Goal: Task Accomplishment & Management: Manage account settings

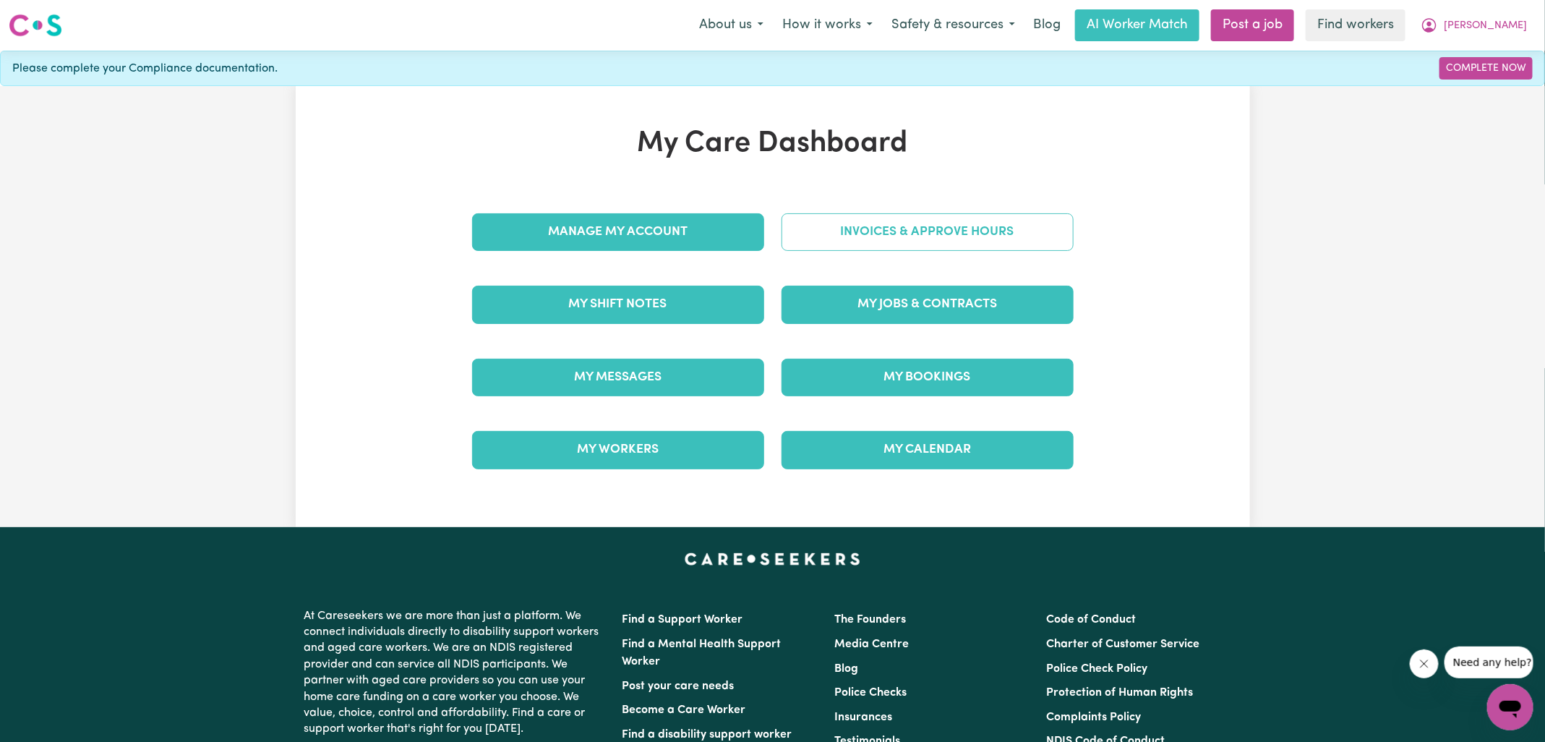
click at [831, 247] on link "Invoices & Approve Hours" at bounding box center [928, 232] width 292 height 38
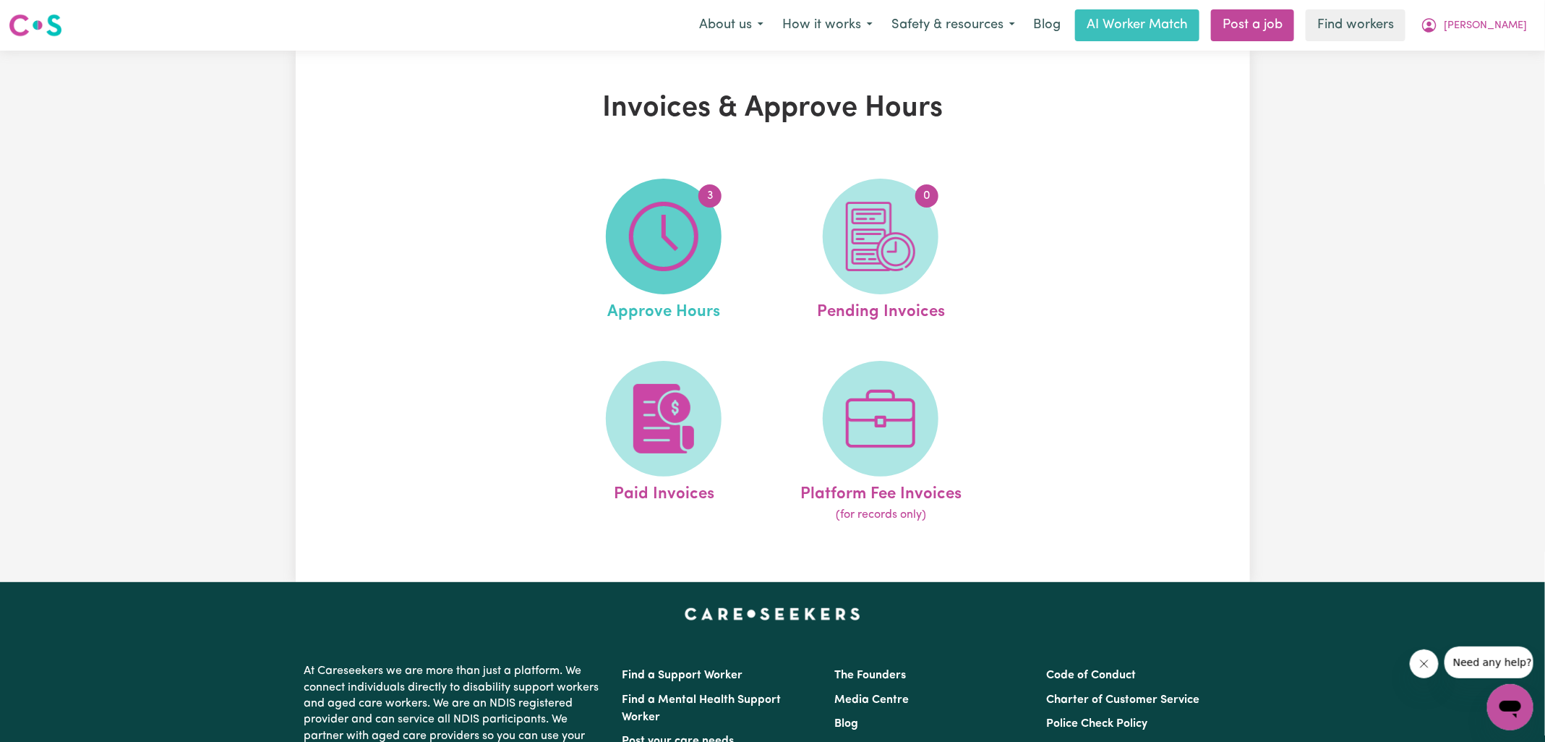
click at [680, 263] on img at bounding box center [663, 236] width 69 height 69
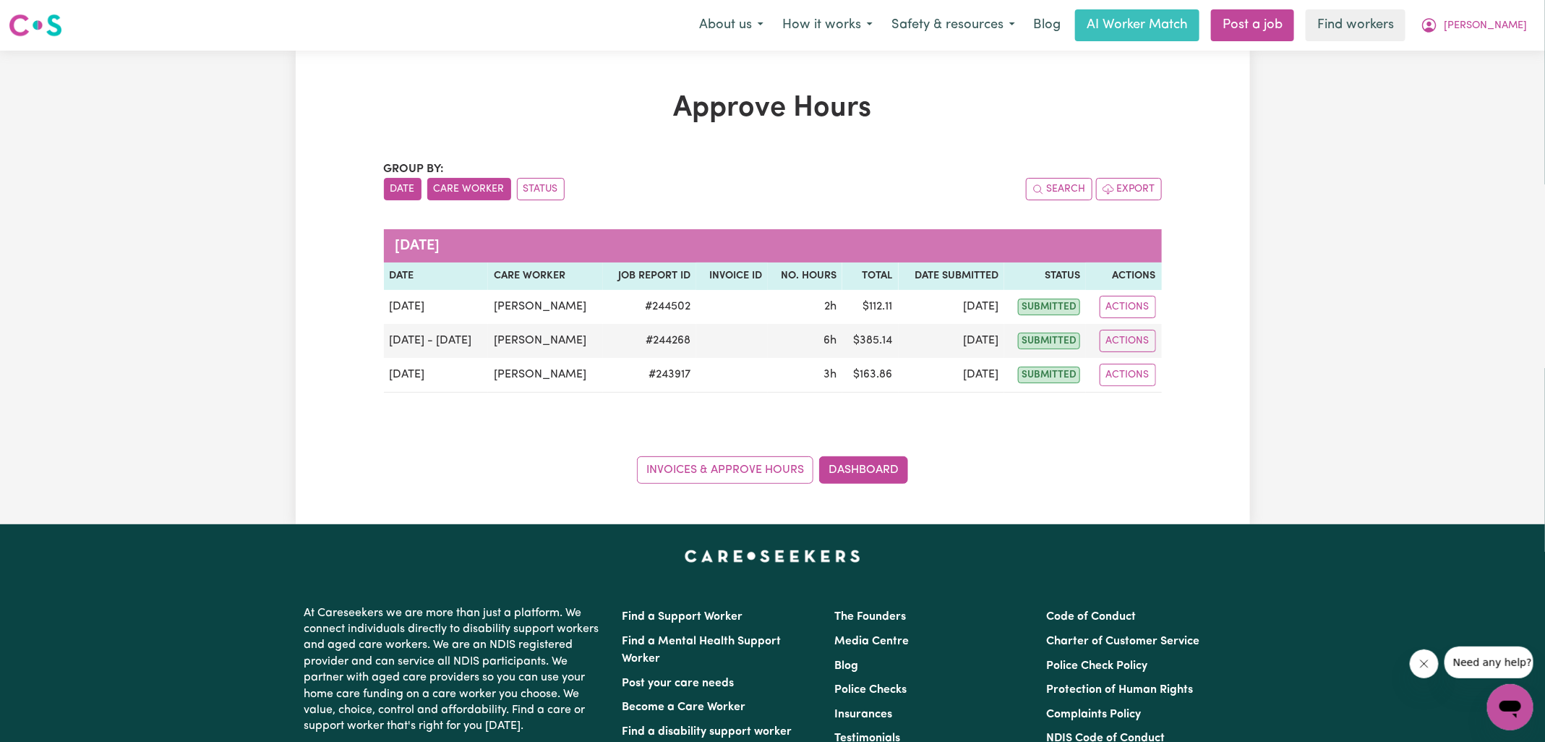
click at [490, 190] on button "Care Worker" at bounding box center [469, 189] width 84 height 22
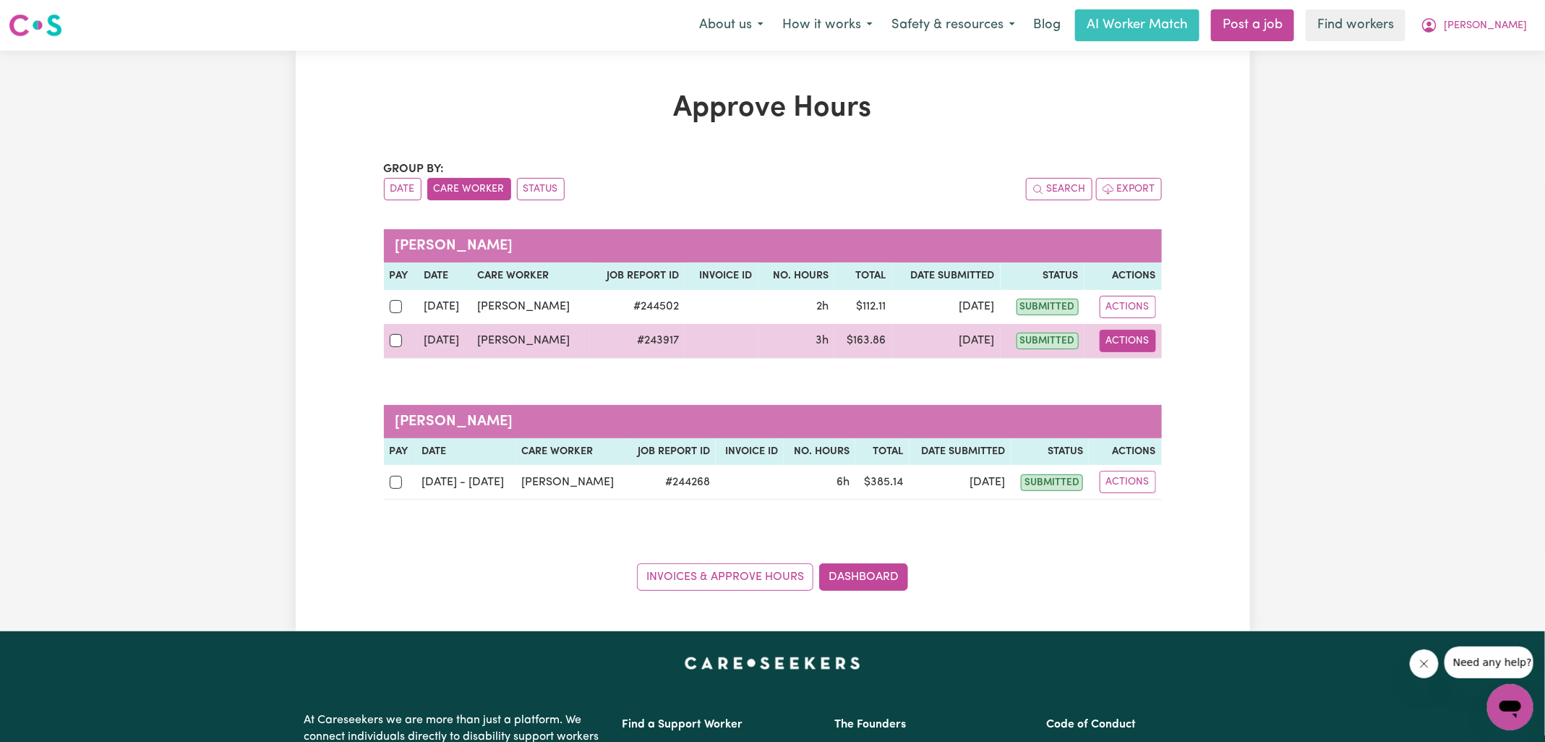
click at [1147, 343] on button "Actions" at bounding box center [1128, 341] width 56 height 22
click at [1151, 371] on link "View Job Report" at bounding box center [1165, 373] width 124 height 29
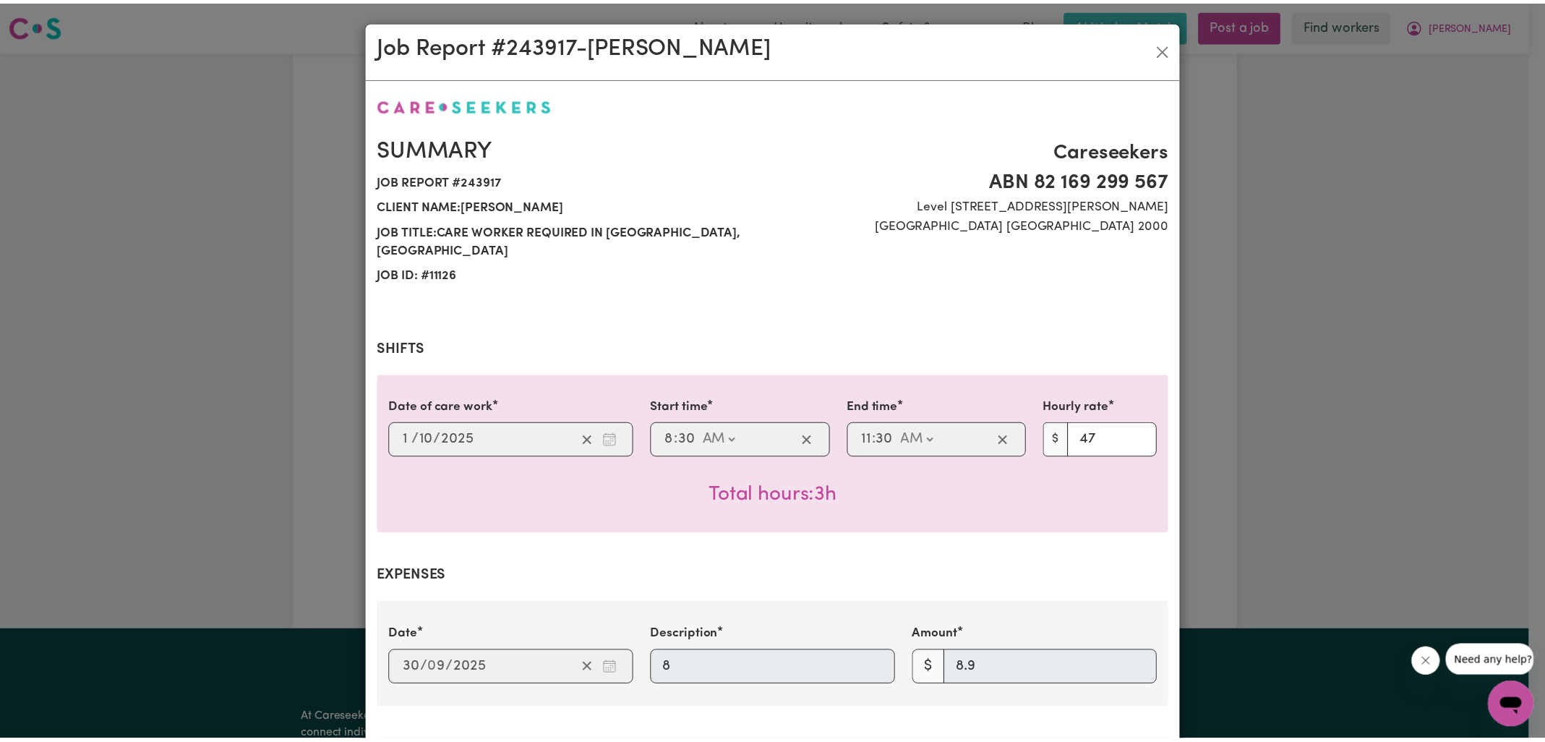
scroll to position [460, 0]
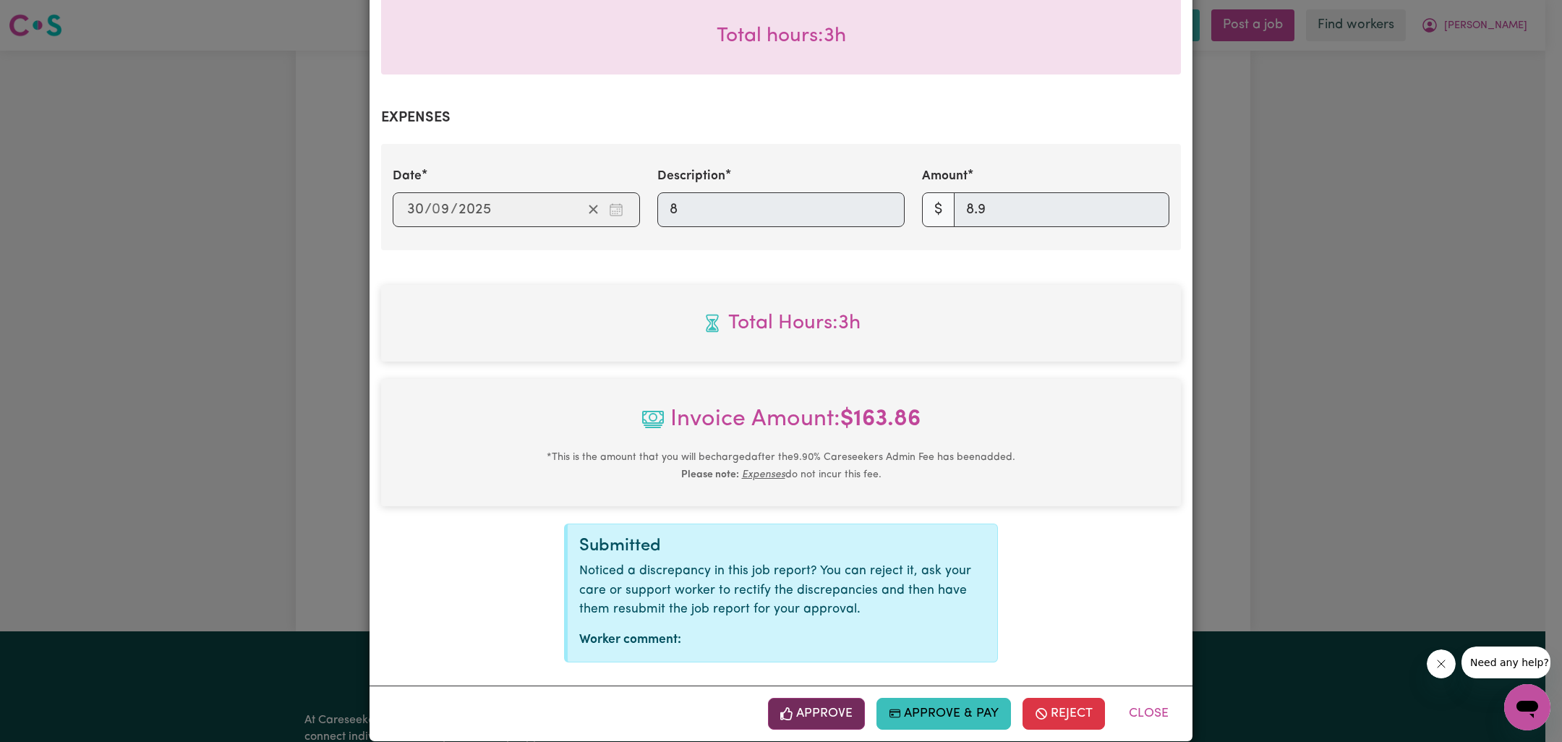
click at [803, 698] on button "Approve" at bounding box center [816, 714] width 97 height 32
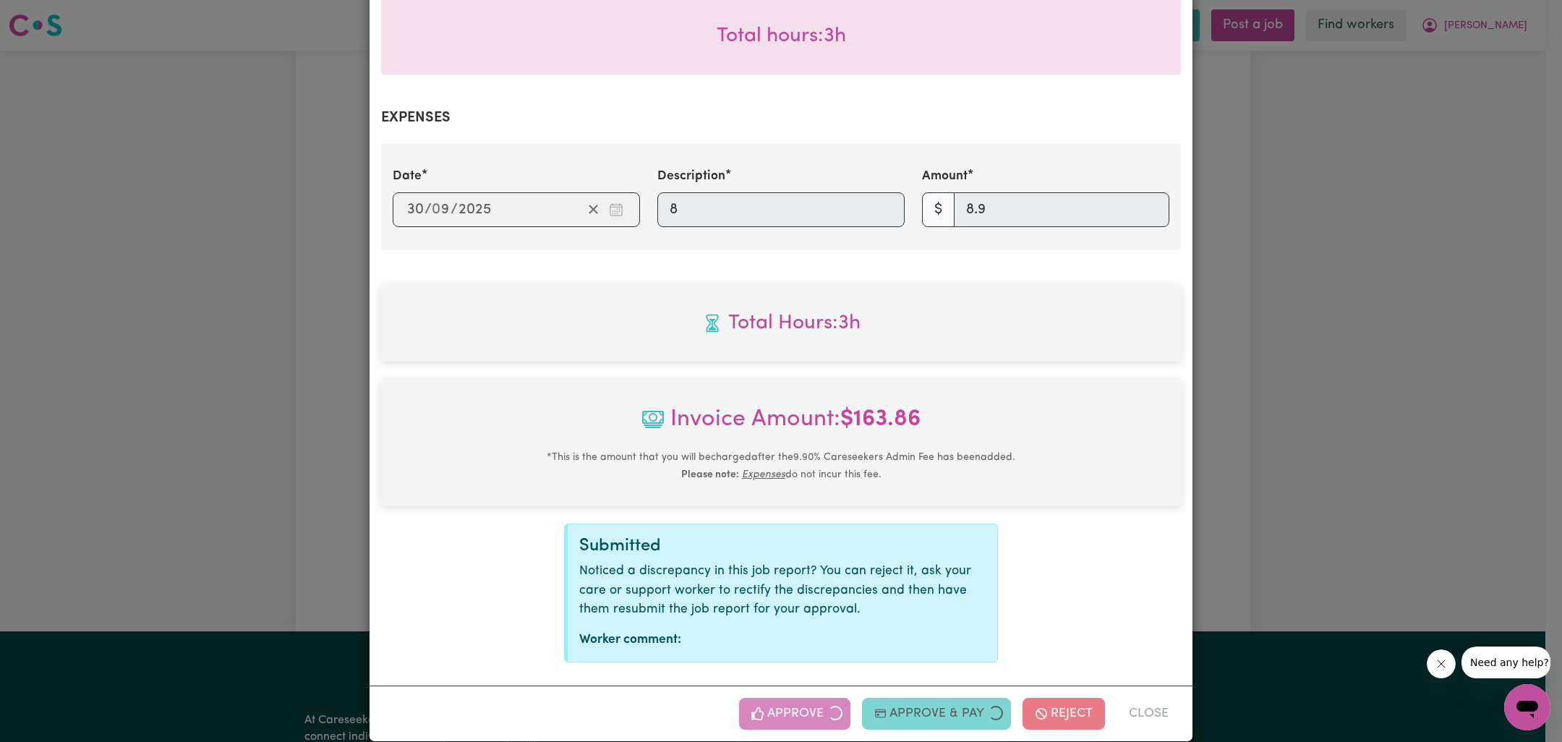
drag, startPoint x: 1323, startPoint y: 441, endPoint x: 1343, endPoint y: 444, distance: 19.7
click at [1323, 442] on div "Job Report # 243917 - [PERSON_NAME] Summary Job report # 243917 Client name: [P…" at bounding box center [781, 371] width 1562 height 742
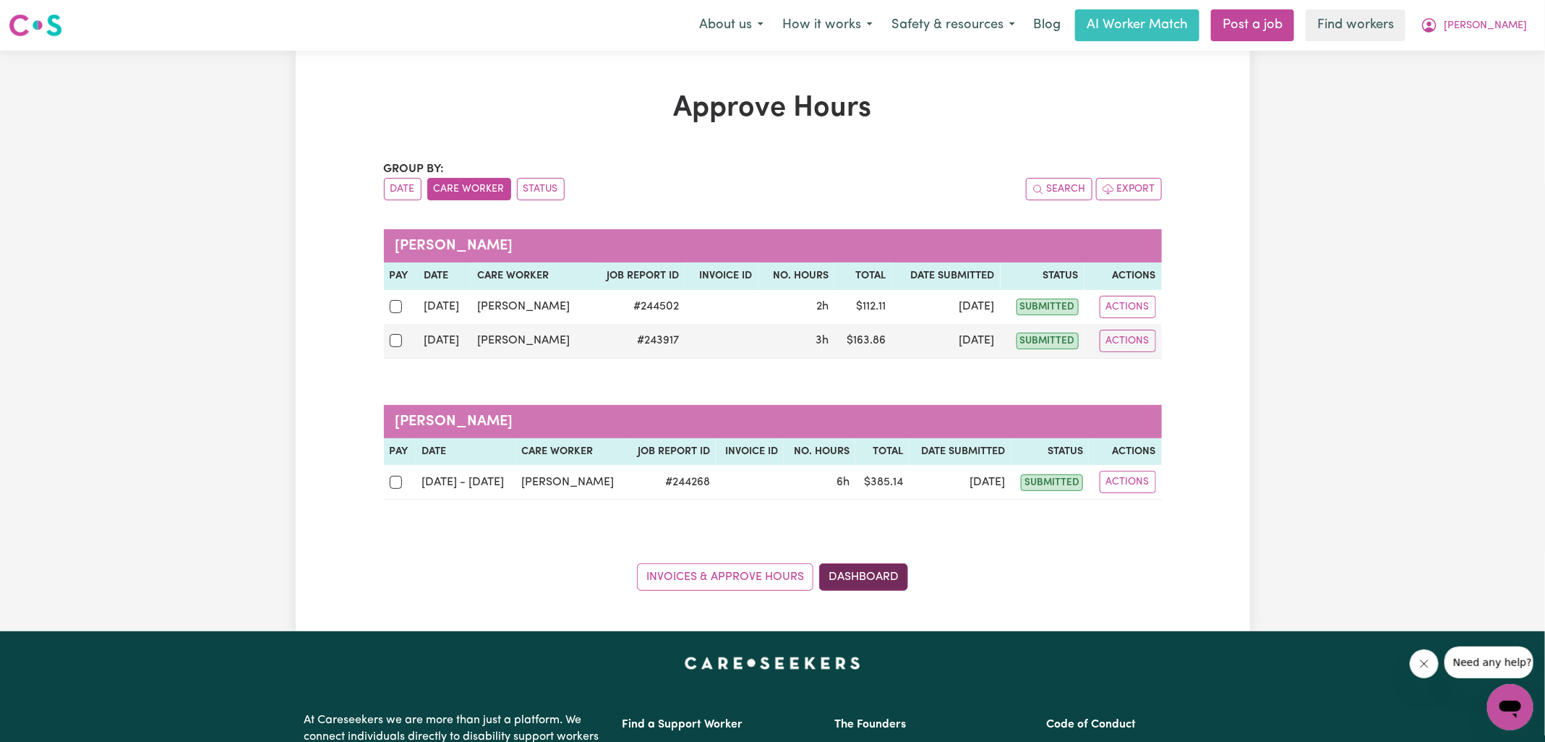
click at [886, 570] on link "Dashboard" at bounding box center [863, 576] width 89 height 27
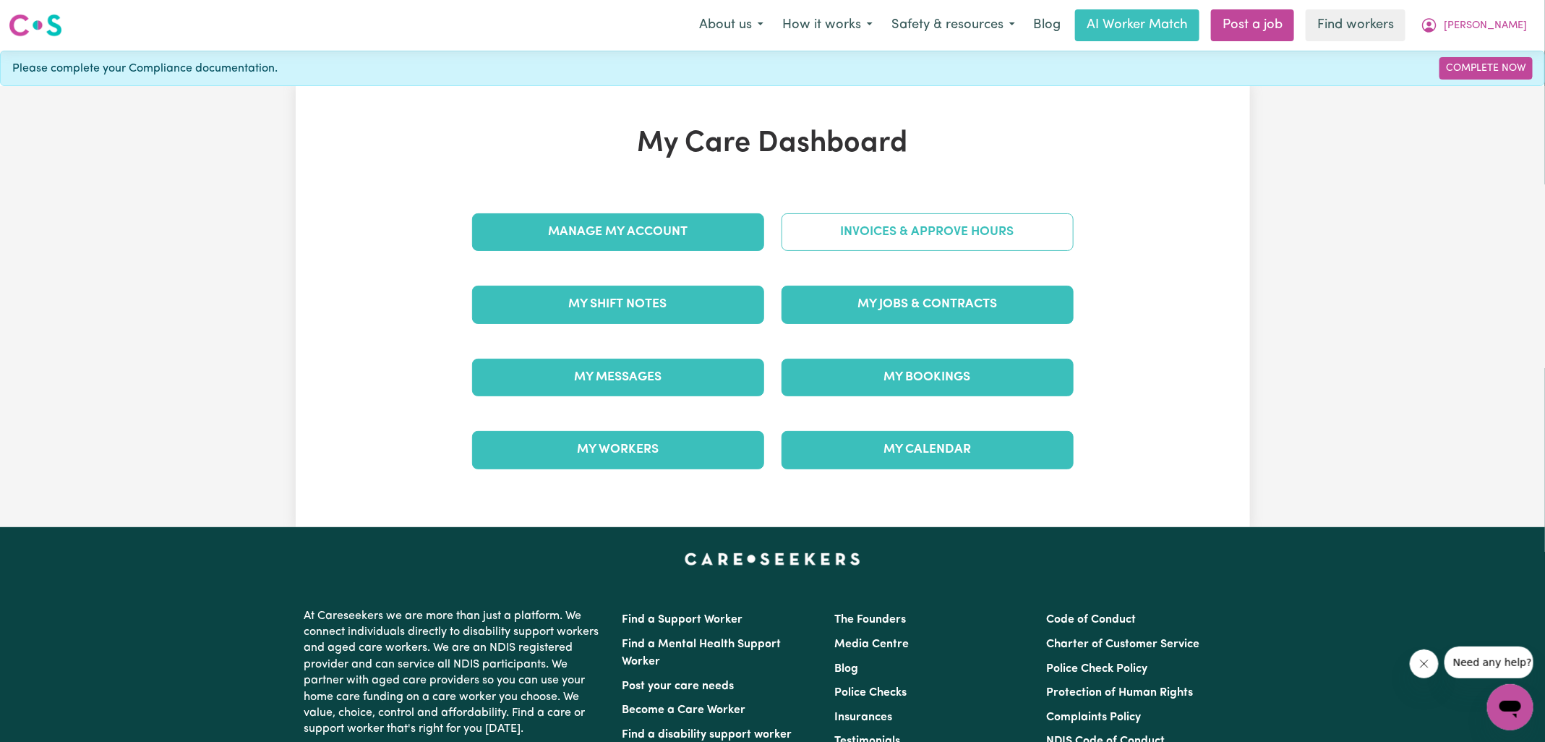
click at [846, 218] on link "Invoices & Approve Hours" at bounding box center [928, 232] width 292 height 38
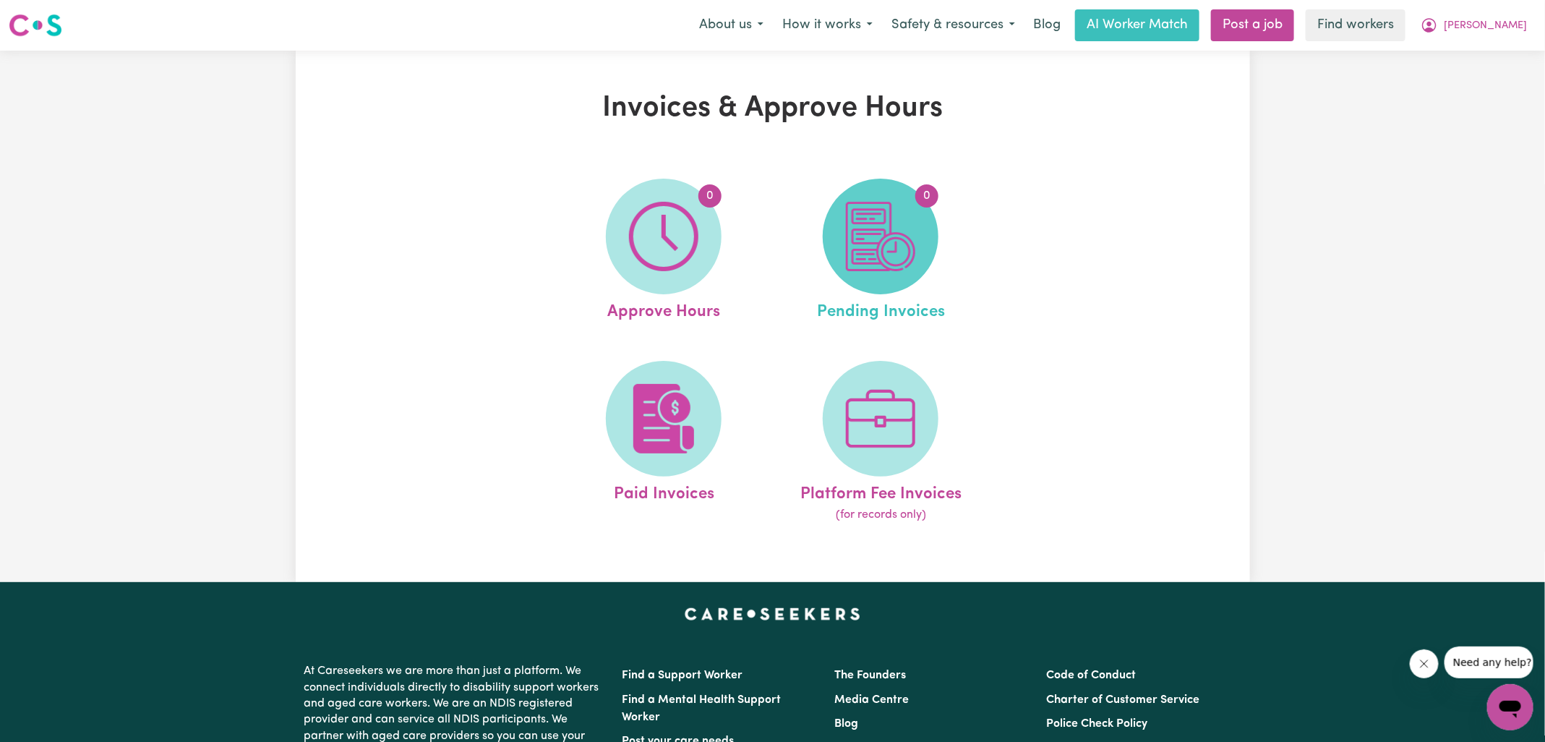
click at [846, 218] on img at bounding box center [880, 236] width 69 height 69
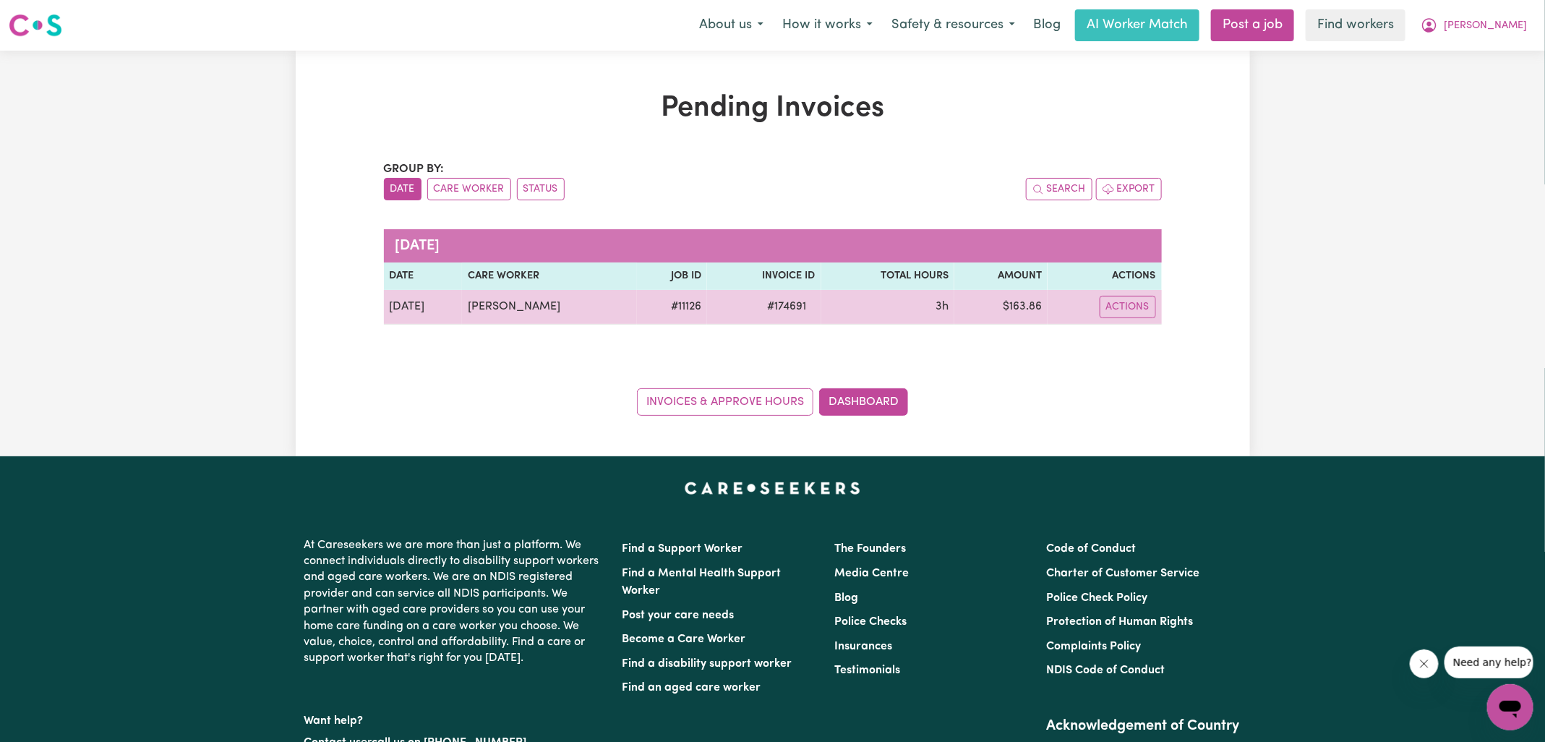
click at [772, 306] on span "# 174691" at bounding box center [787, 306] width 56 height 17
copy span "174691"
click at [1012, 299] on td "$ 163.86" at bounding box center [1000, 307] width 93 height 35
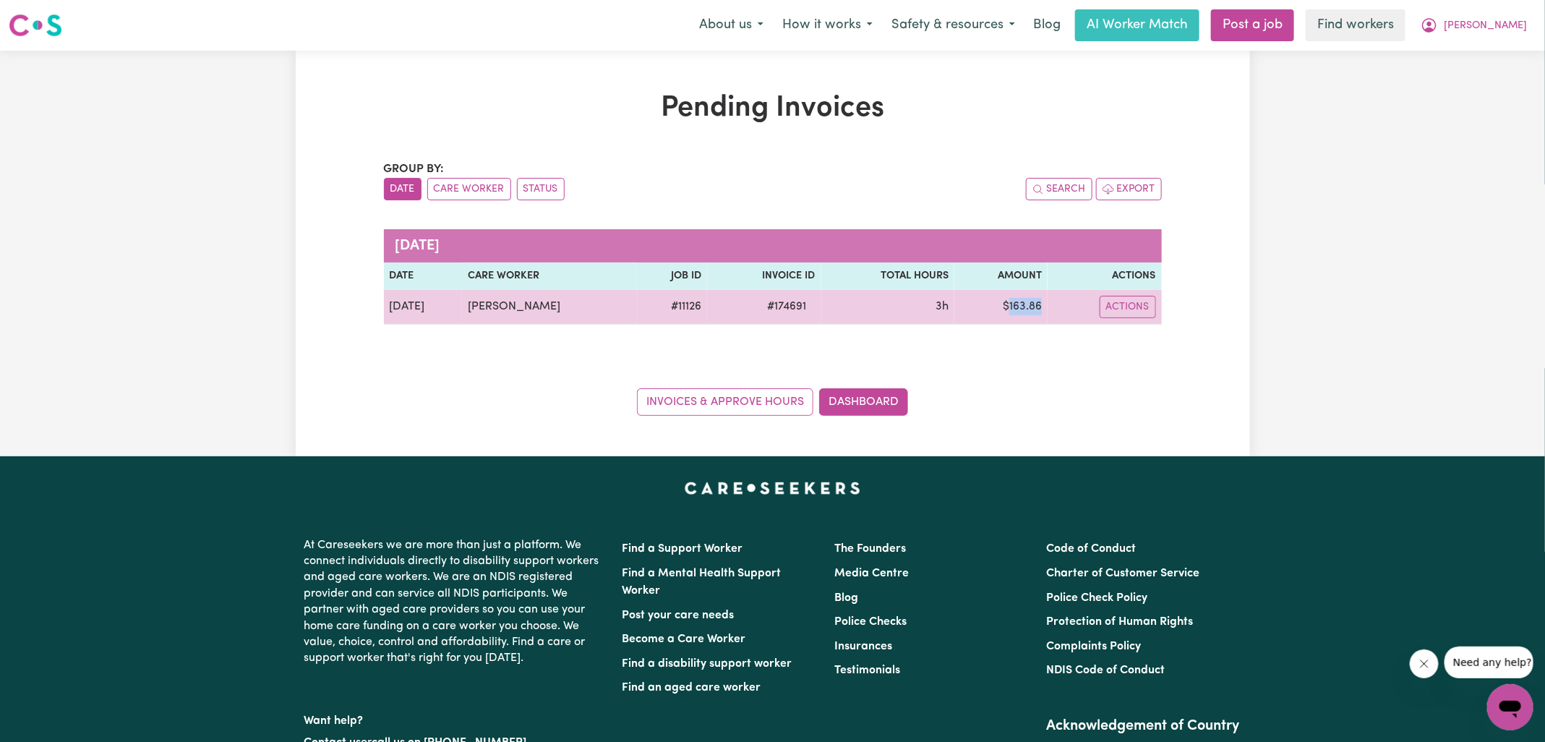
copy td "163.86"
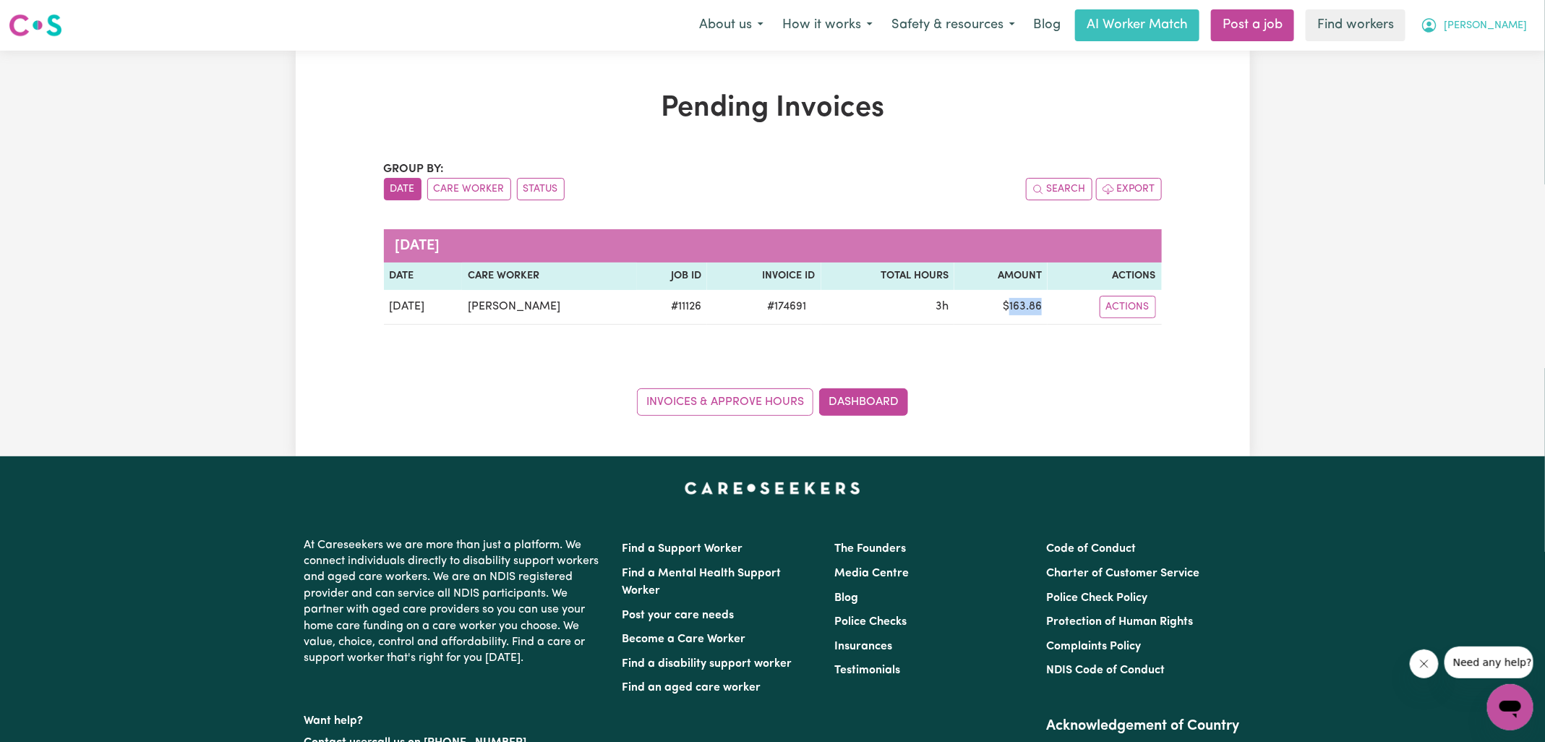
click at [1438, 22] on icon "My Account" at bounding box center [1429, 25] width 17 height 17
click at [1475, 77] on link "Logout" at bounding box center [1478, 82] width 114 height 27
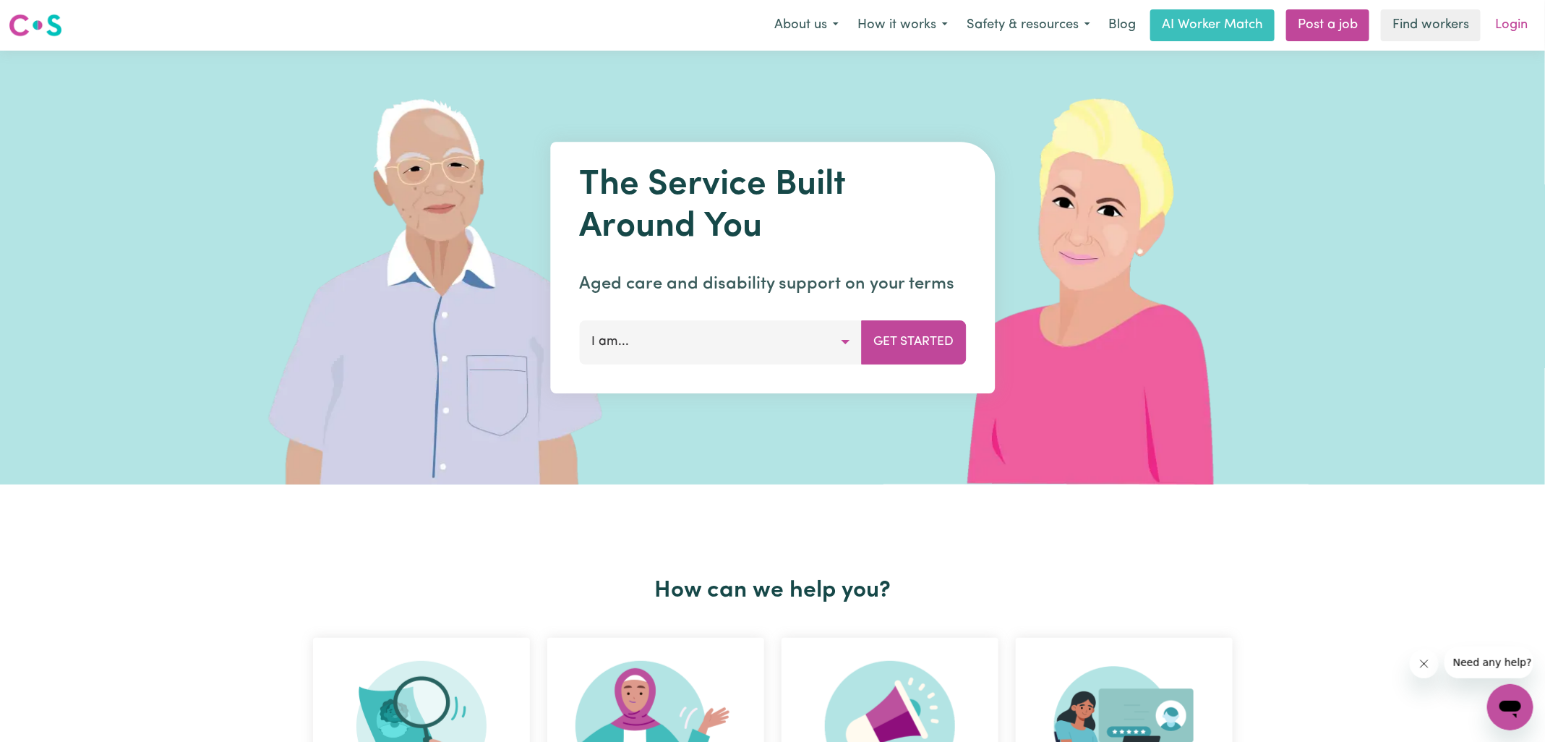
click at [1505, 21] on link "Login" at bounding box center [1512, 25] width 50 height 32
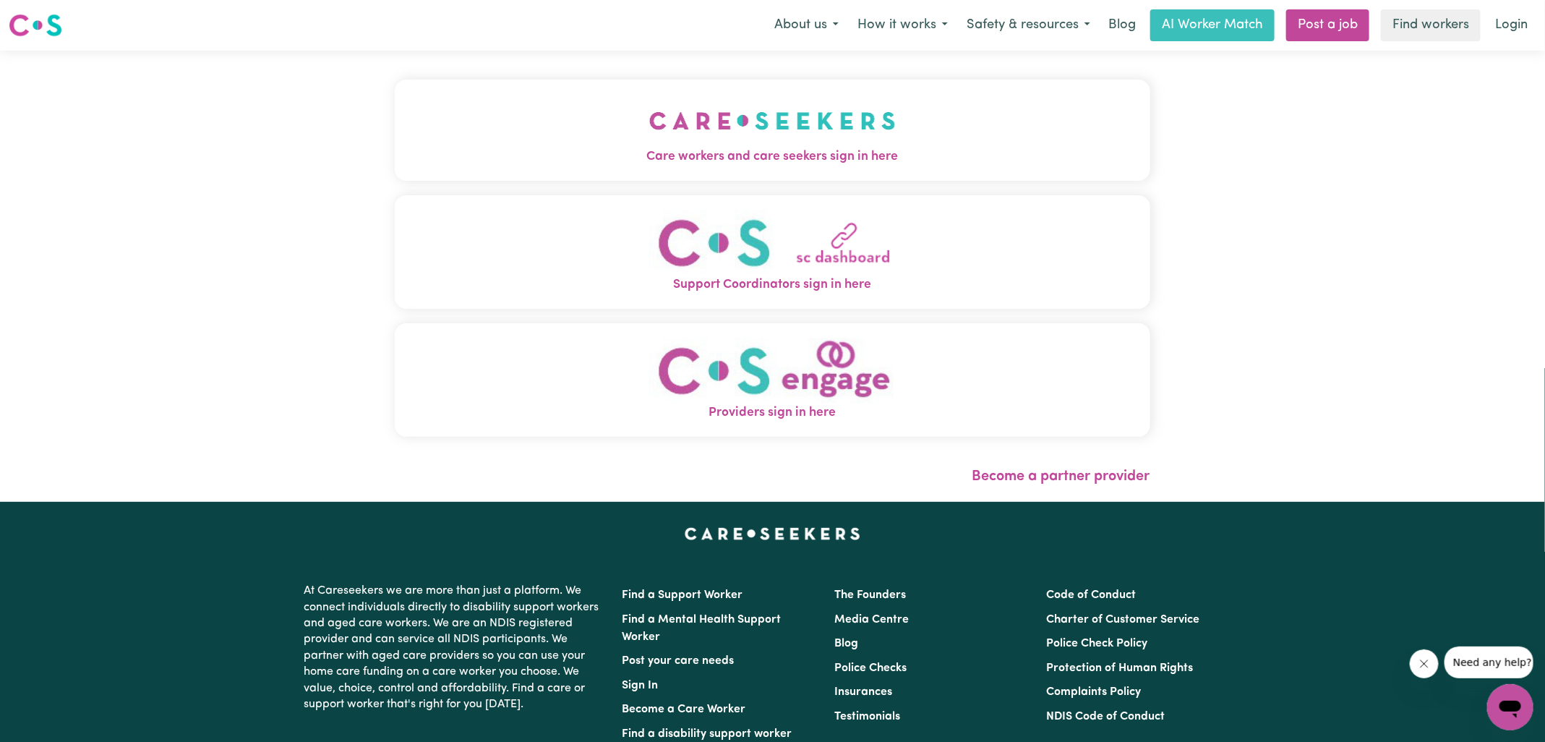
click at [589, 159] on span "Care workers and care seekers sign in here" at bounding box center [773, 156] width 756 height 19
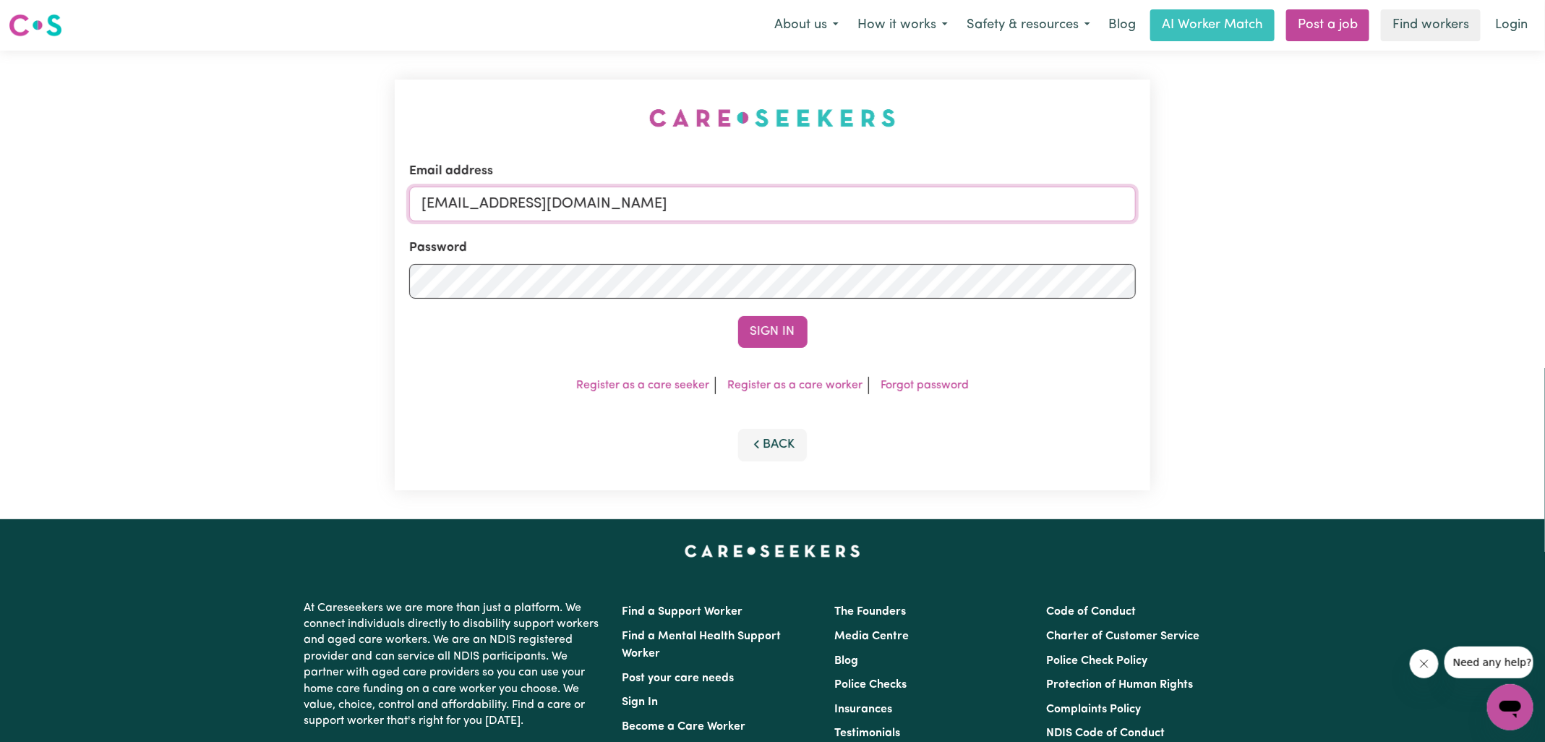
drag, startPoint x: 495, startPoint y: 202, endPoint x: 1126, endPoint y: 208, distance: 631.9
click at [1129, 211] on input "[EMAIL_ADDRESS][DOMAIN_NAME]" at bounding box center [772, 204] width 727 height 35
type input "[EMAIL_ADDRESS][DOMAIN_NAME]"
click at [738, 316] on button "Sign In" at bounding box center [772, 332] width 69 height 32
